Goal: Find specific page/section: Find specific page/section

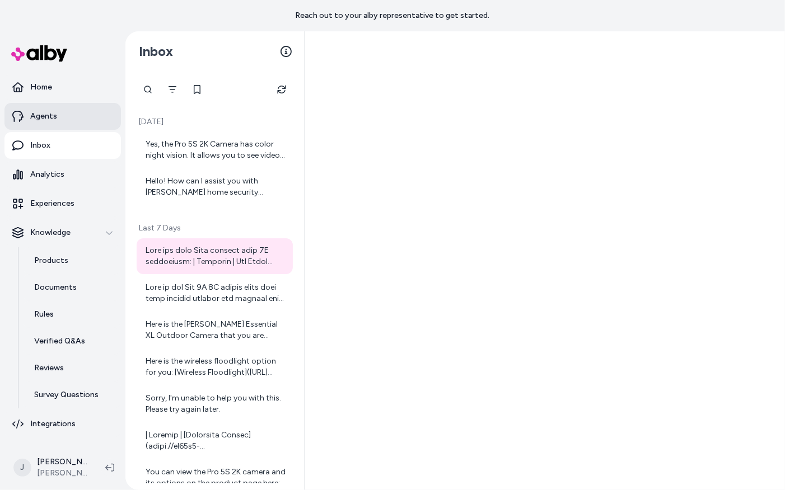
click at [43, 116] on p "Agents" at bounding box center [43, 116] width 27 height 11
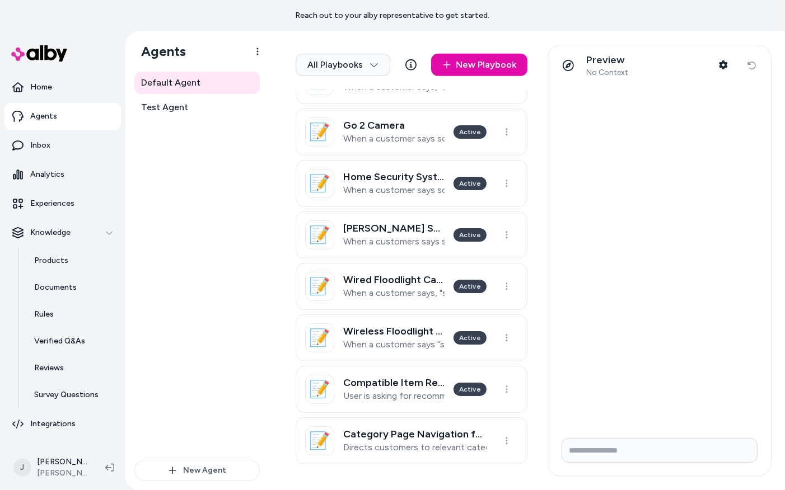
scroll to position [496, 0]
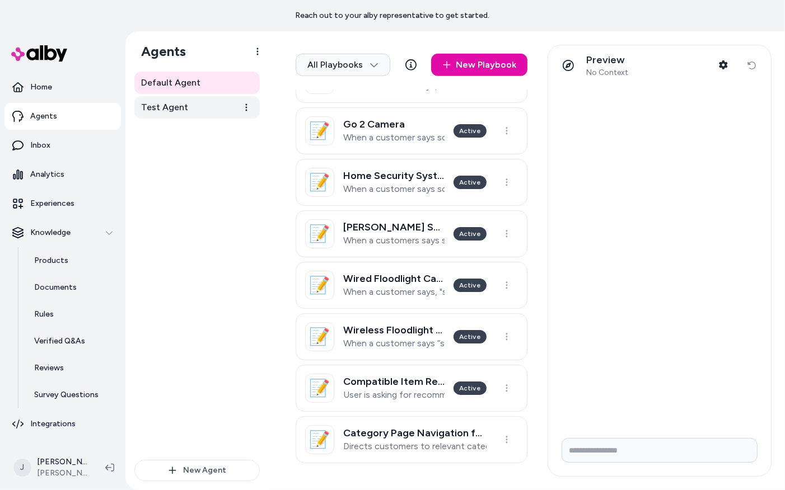
click at [152, 108] on span "Test Agent" at bounding box center [164, 107] width 47 height 13
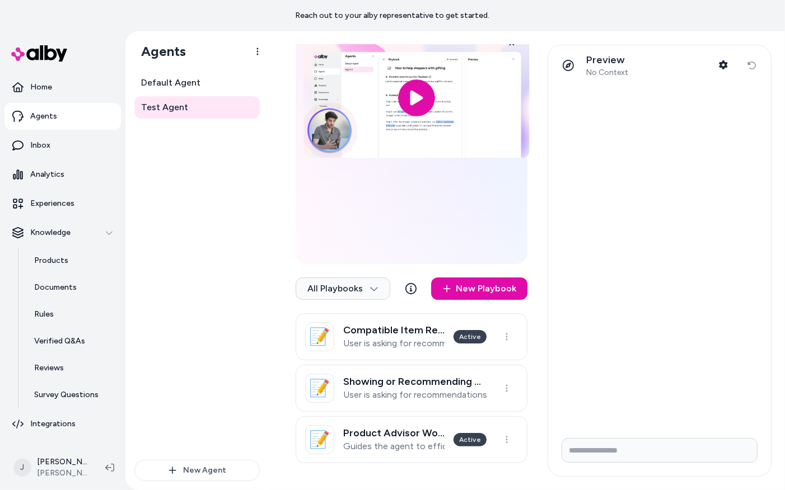
scroll to position [84, 0]
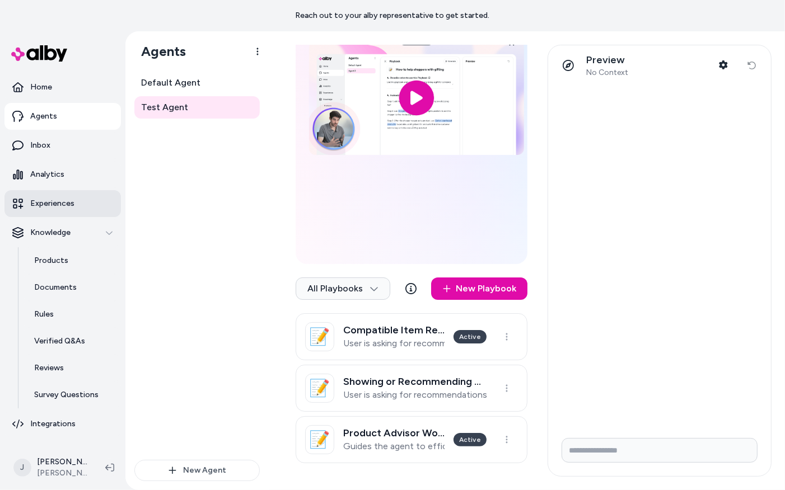
click at [52, 207] on p "Experiences" at bounding box center [52, 203] width 44 height 11
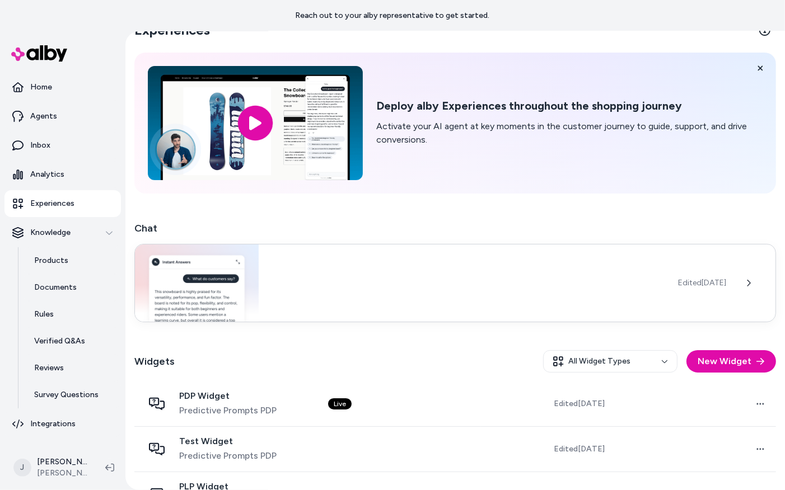
scroll to position [60, 0]
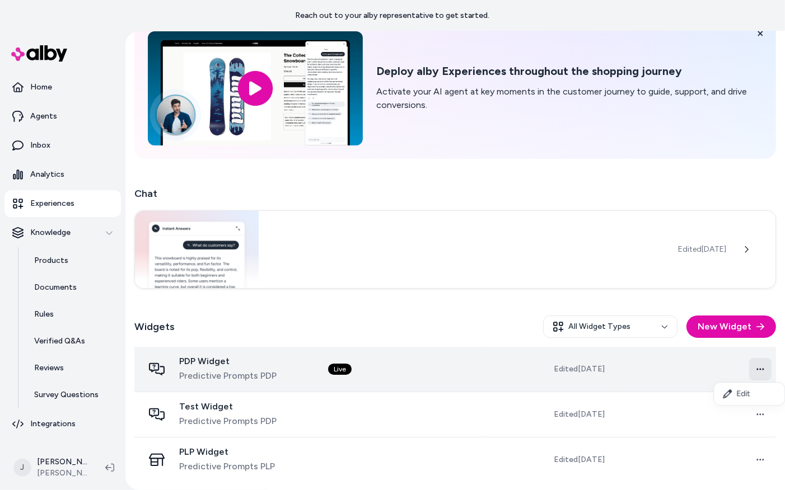
click at [770, 371] on html "Reach out to your alby representative to get started. Home Agents Inbox Analyti…" at bounding box center [392, 245] width 785 height 490
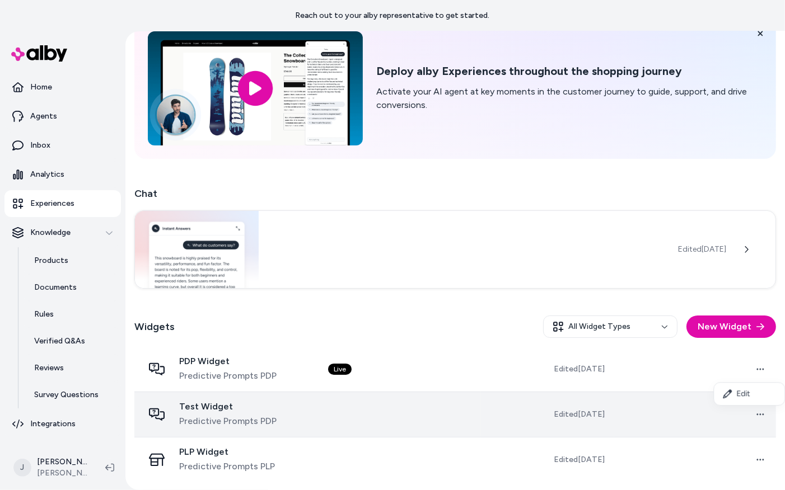
click at [341, 392] on html "Reach out to your alby representative to get started. Home Agents Inbox Analyti…" at bounding box center [392, 245] width 785 height 490
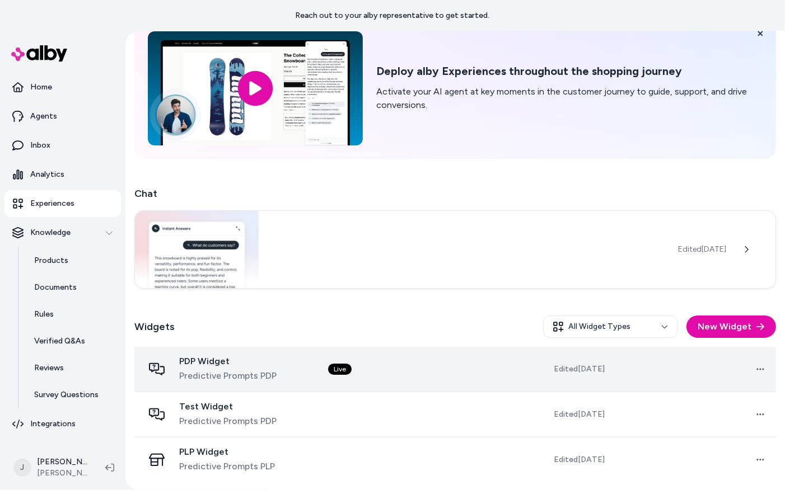
click at [252, 365] on span "PDP Widget" at bounding box center [227, 361] width 97 height 11
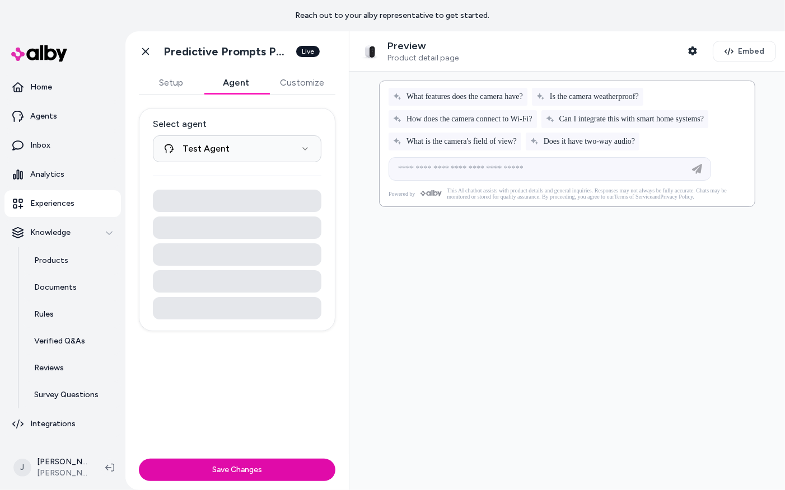
click at [248, 93] on button "Agent" at bounding box center [236, 83] width 65 height 22
click at [39, 83] on p "Home" at bounding box center [41, 87] width 22 height 11
